Goal: Task Accomplishment & Management: Manage account settings

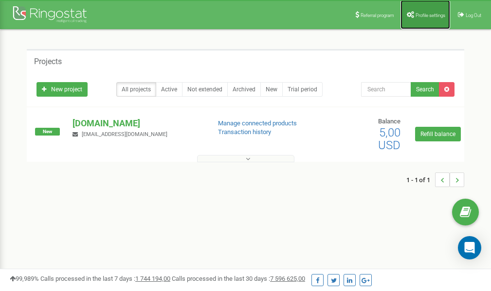
click at [423, 14] on span "Profile settings" at bounding box center [430, 15] width 30 height 5
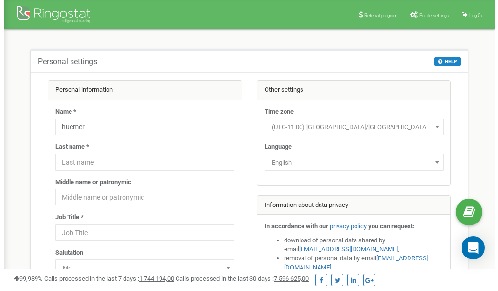
scroll to position [49, 0]
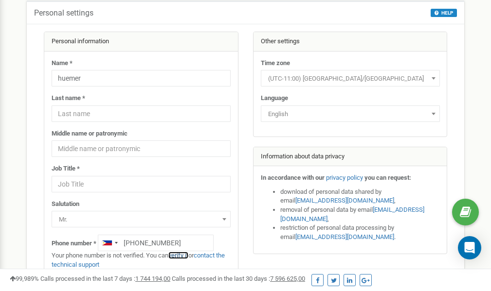
click at [179, 255] on link "verify it" at bounding box center [178, 255] width 20 height 7
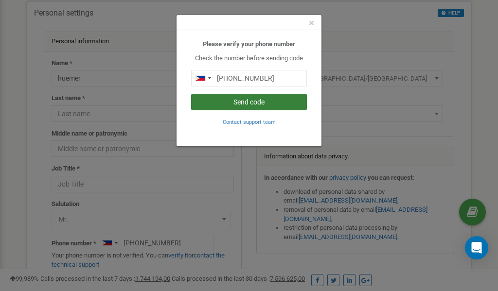
click at [250, 103] on button "Send code" at bounding box center [249, 102] width 116 height 17
